Goal: Communication & Community: Answer question/provide support

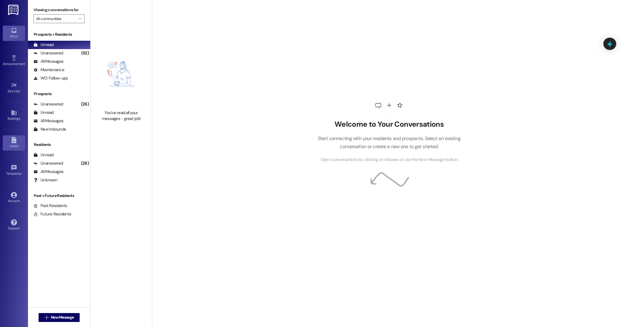
click at [17, 147] on div "Leads" at bounding box center [14, 146] width 28 height 6
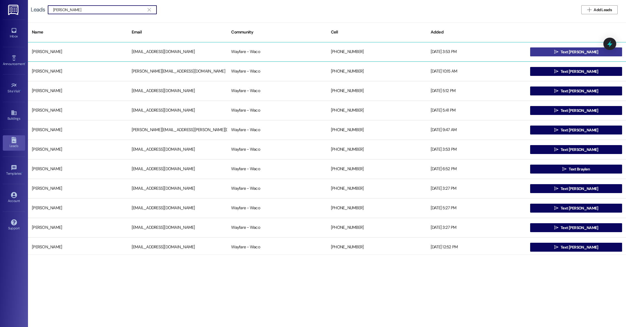
type input "[PERSON_NAME]"
click at [549, 53] on button " Text [PERSON_NAME]" at bounding box center [576, 52] width 92 height 9
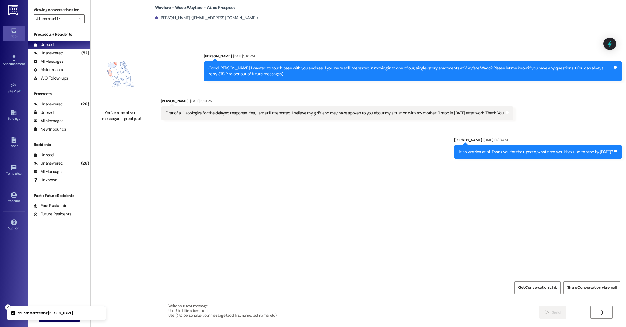
click at [296, 309] on textarea at bounding box center [343, 312] width 355 height 21
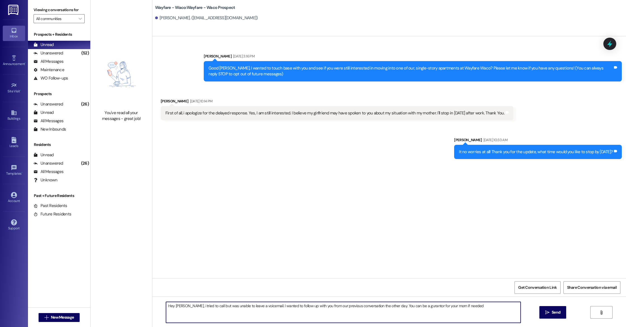
click at [415, 307] on textarea "Hey [PERSON_NAME], i tried to call but was unable to leave a voicemail. I wante…" at bounding box center [343, 312] width 355 height 21
click at [473, 311] on textarea "Hey [PERSON_NAME], i tried to call but was unable to leave a voicemail. I wante…" at bounding box center [343, 312] width 355 height 21
click at [492, 307] on textarea "Hey [PERSON_NAME], i tried to call but was unable to leave a voicemail. I wante…" at bounding box center [343, 312] width 355 height 21
click at [269, 318] on textarea "Hey [PERSON_NAME], i tried to call but was unable to leave a voicemail. I wante…" at bounding box center [343, 312] width 355 height 21
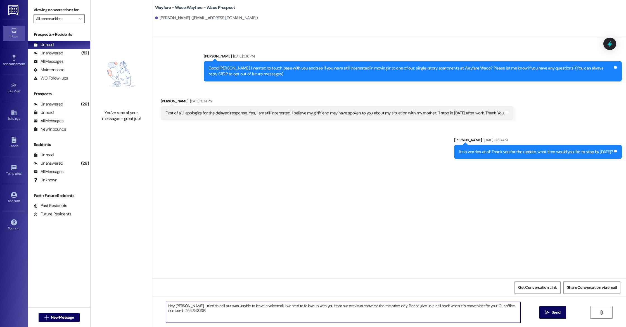
type textarea "Hey [PERSON_NAME], i tried to call but was unable to leave a voicemail. I wante…"
click at [548, 316] on button " Send" at bounding box center [552, 313] width 27 height 13
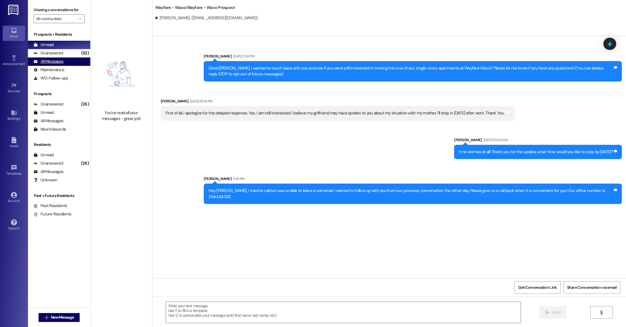
click at [47, 60] on div "All Messages" at bounding box center [49, 62] width 30 height 6
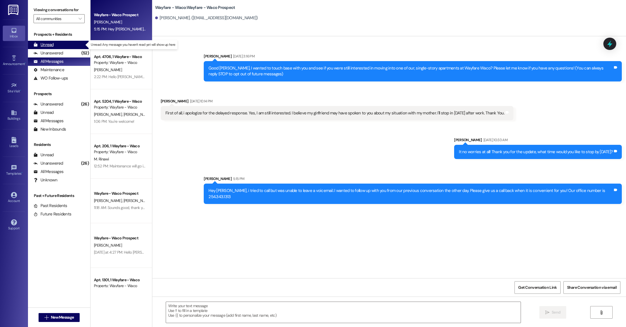
click at [47, 47] on div "Unread" at bounding box center [44, 45] width 20 height 6
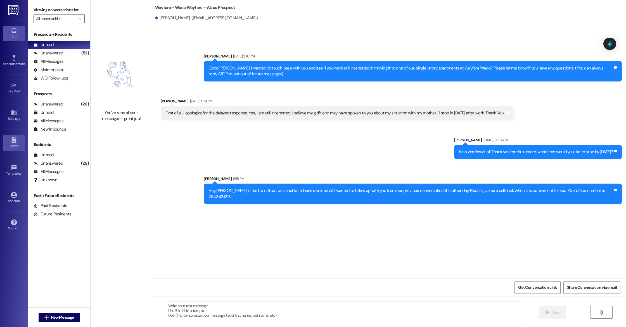
click at [17, 139] on link "Leads" at bounding box center [14, 143] width 22 height 15
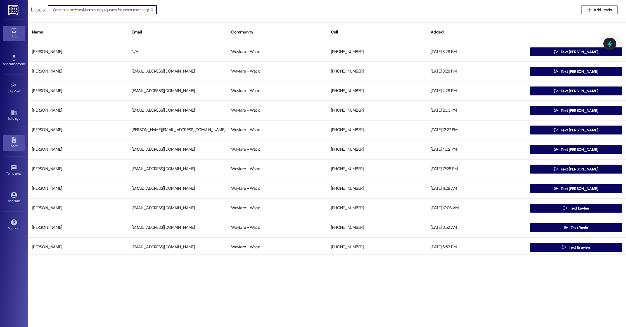
click at [13, 40] on link "Inbox" at bounding box center [14, 33] width 22 height 15
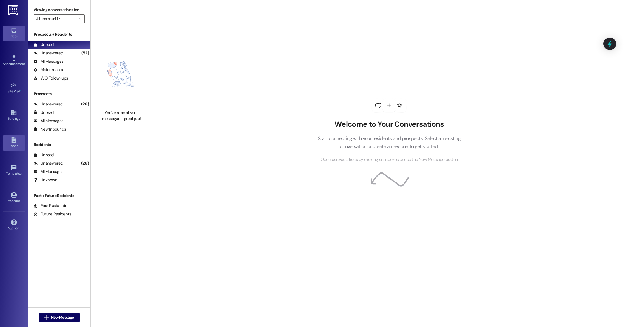
click at [12, 140] on icon at bounding box center [13, 140] width 5 height 6
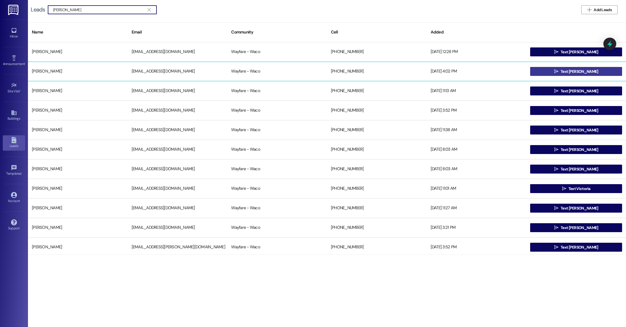
type input "[PERSON_NAME]"
click at [558, 72] on icon "" at bounding box center [556, 71] width 4 height 4
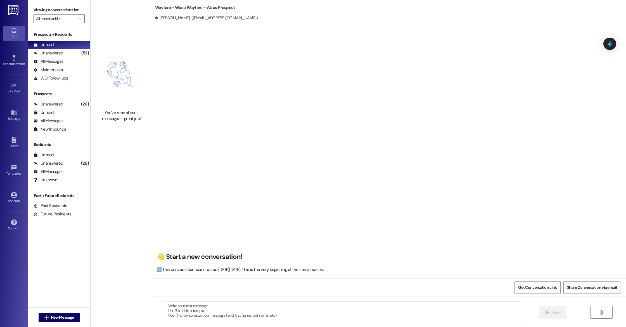
click at [293, 318] on textarea at bounding box center [343, 312] width 355 height 21
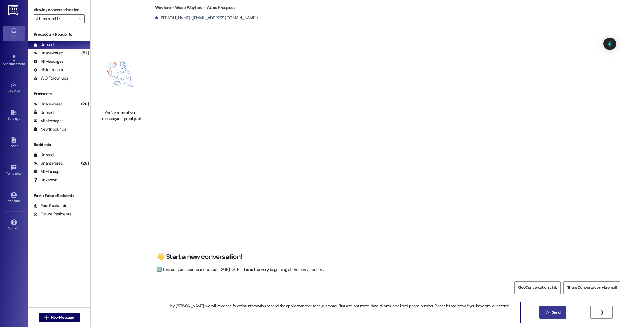
type textarea "Hey [PERSON_NAME], we will need the following information to send the applicati…"
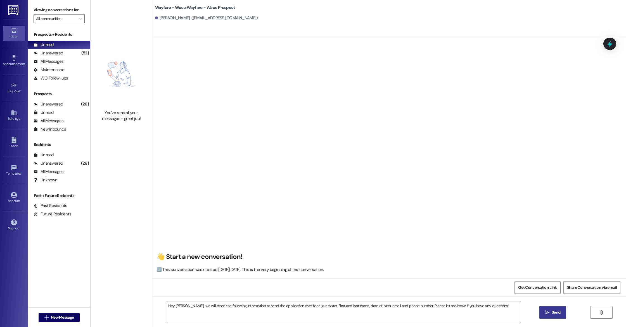
click at [548, 317] on button " Send" at bounding box center [552, 313] width 27 height 13
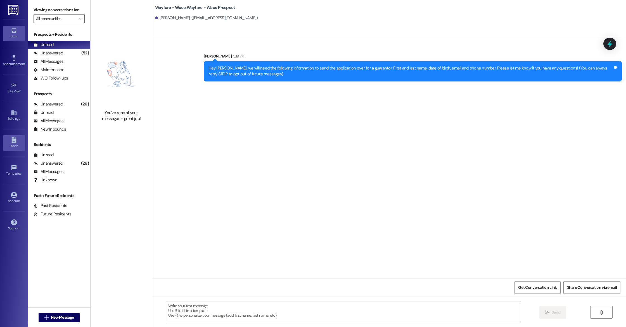
click at [17, 143] on link "Leads" at bounding box center [14, 143] width 22 height 15
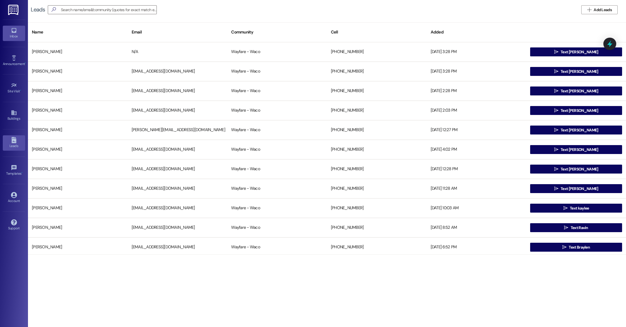
click at [20, 29] on link "Inbox" at bounding box center [14, 33] width 22 height 15
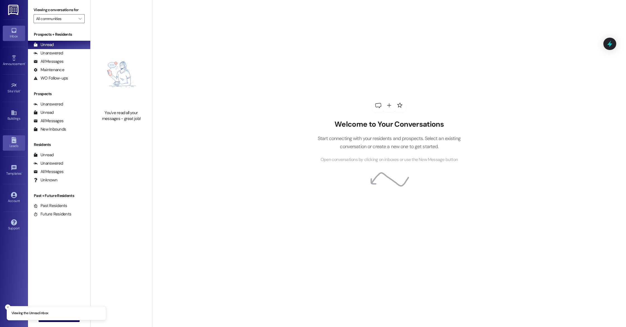
click at [18, 145] on div "Leads" at bounding box center [14, 146] width 28 height 6
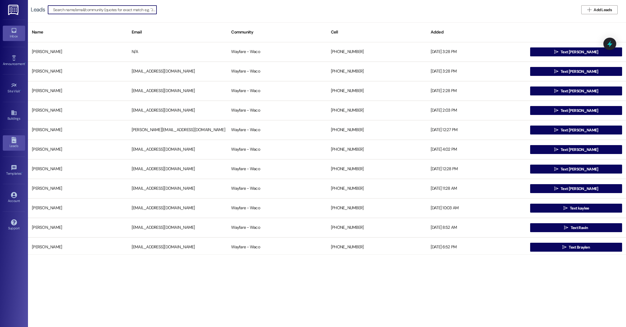
click at [13, 39] on link "Inbox" at bounding box center [14, 33] width 22 height 15
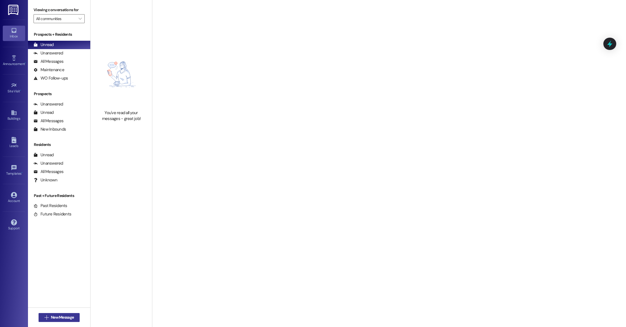
click at [67, 320] on span "New Message" at bounding box center [62, 318] width 23 height 6
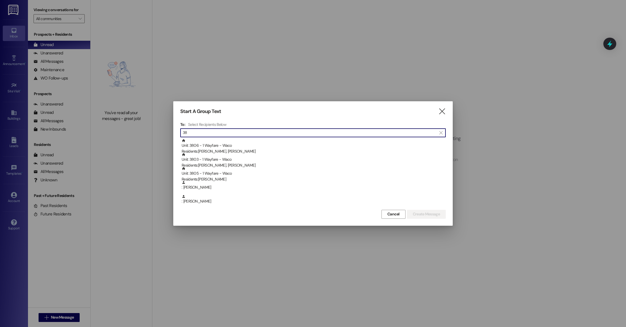
type input "3"
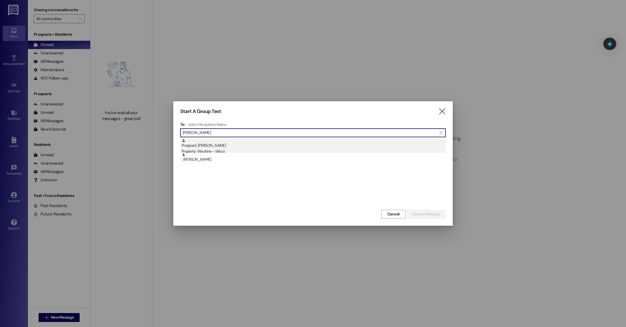
type input "[PERSON_NAME]"
click at [212, 149] on div "Property: Wayfare - Waco" at bounding box center [314, 152] width 264 height 6
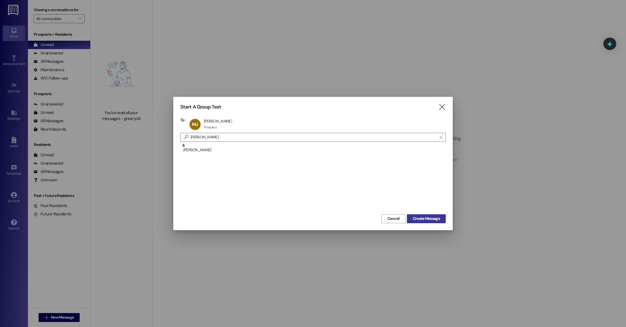
click at [426, 220] on span "Create Message" at bounding box center [426, 219] width 27 height 6
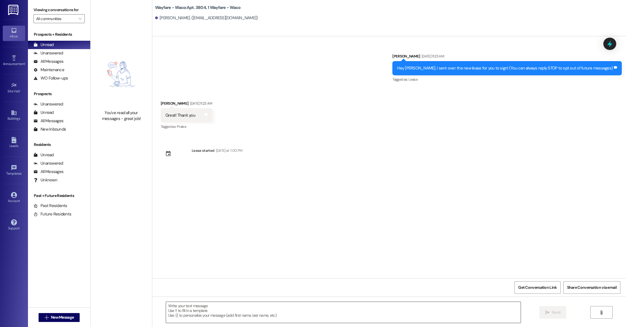
click at [322, 306] on textarea at bounding box center [343, 312] width 355 height 21
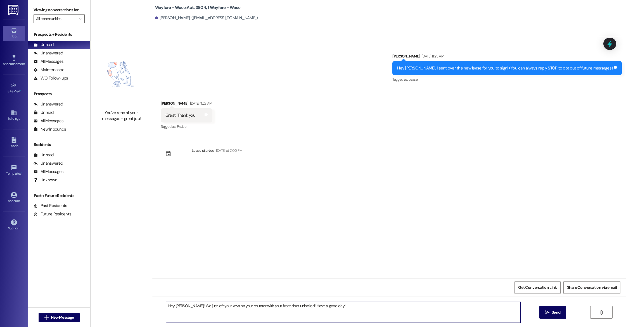
click at [198, 307] on textarea "Hey [PERSON_NAME]! We just left your keys on your counter with your front door …" at bounding box center [343, 312] width 355 height 21
click at [288, 307] on textarea "Hey [PERSON_NAME]! We left your keys on your counter with your front door unloc…" at bounding box center [343, 312] width 355 height 21
click at [302, 307] on textarea "Hey [PERSON_NAME]! We left your keys on your counter with your front door unloc…" at bounding box center [343, 312] width 355 height 21
click at [418, 308] on textarea "Hey [PERSON_NAME]! We left your keys on your counter with your front door unloc…" at bounding box center [343, 312] width 355 height 21
type textarea "Hey [PERSON_NAME]! We left your keys on your counter with your front door unloc…"
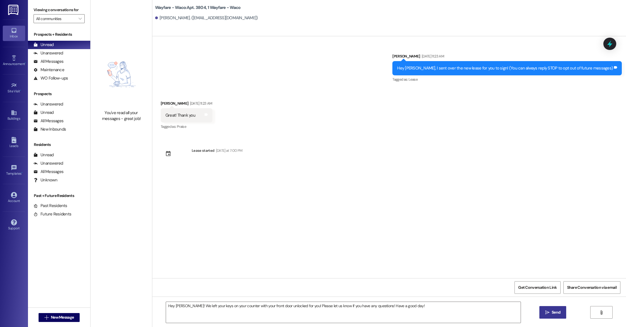
click at [552, 314] on span "Send" at bounding box center [556, 313] width 9 height 6
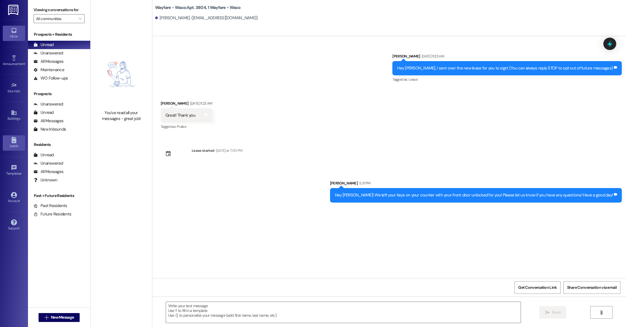
click at [14, 146] on div "Leads" at bounding box center [14, 146] width 28 height 6
